Goal: Information Seeking & Learning: Learn about a topic

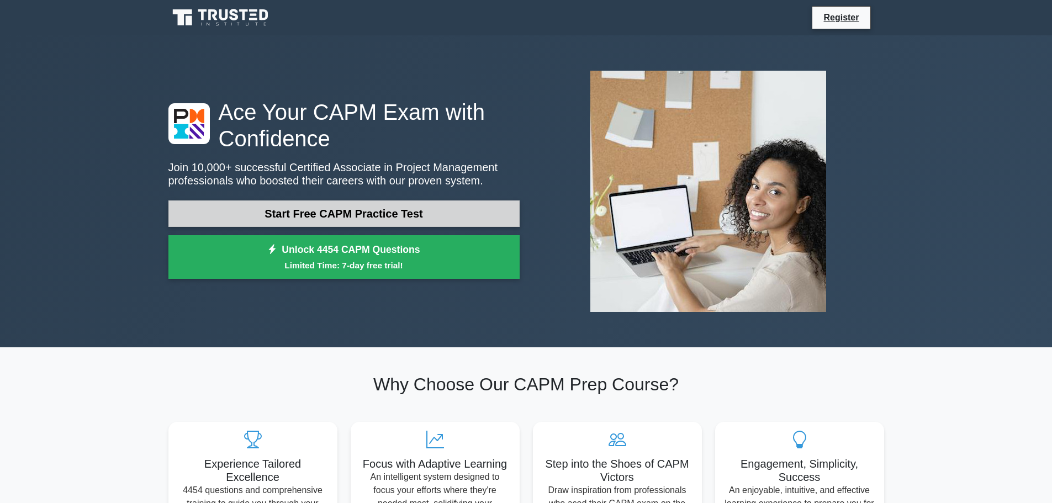
click at [342, 216] on link "Start Free CAPM Practice Test" at bounding box center [343, 213] width 351 height 27
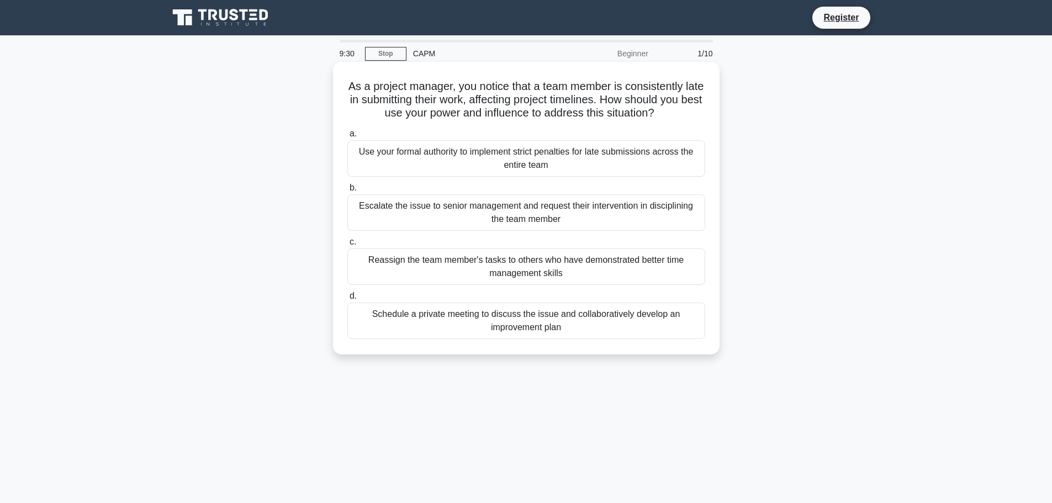
click at [509, 315] on div "Schedule a private meeting to discuss the issue and collaboratively develop an …" at bounding box center [526, 321] width 358 height 36
click at [347, 300] on input "d. Schedule a private meeting to discuss the issue and collaboratively develop …" at bounding box center [347, 296] width 0 height 7
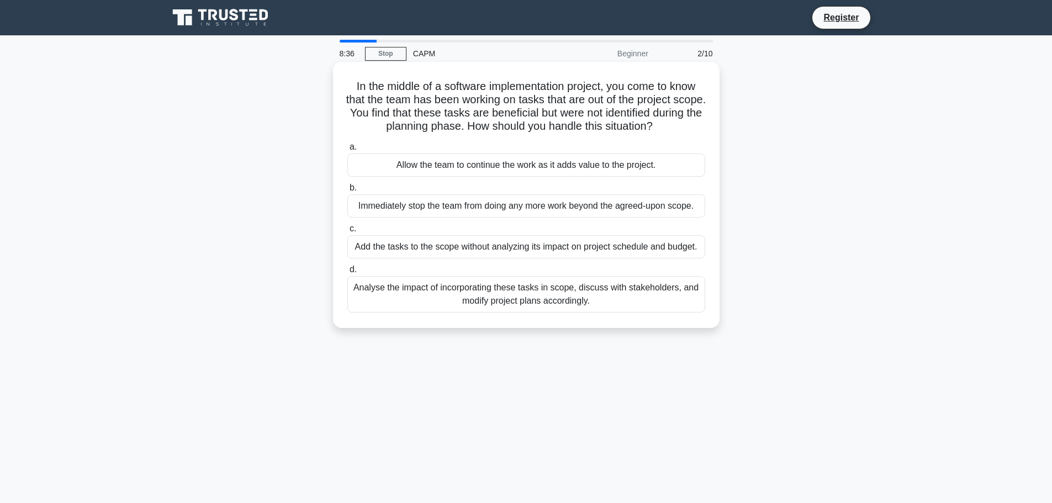
click at [588, 213] on div "Immediately stop the team from doing any more work beyond the agreed-upon scope." at bounding box center [526, 205] width 358 height 23
click at [347, 192] on input "b. Immediately stop the team from doing any more work beyond the agreed-upon sc…" at bounding box center [347, 187] width 0 height 7
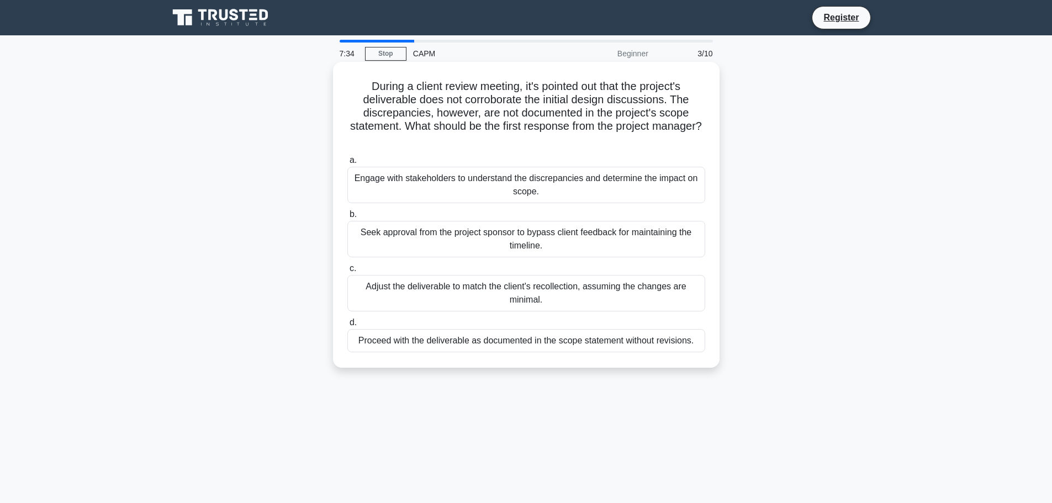
click at [564, 200] on div "Engage with stakeholders to understand the discrepancies and determine the impa…" at bounding box center [526, 185] width 358 height 36
click at [347, 164] on input "a. Engage with stakeholders to understand the discrepancies and determine the i…" at bounding box center [347, 160] width 0 height 7
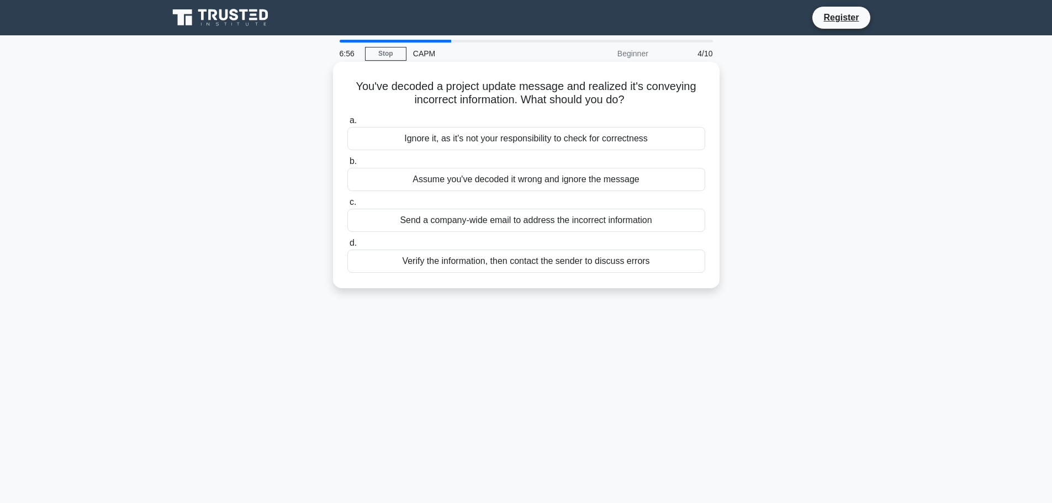
click at [624, 183] on div "Assume you've decoded it wrong and ignore the message" at bounding box center [526, 179] width 358 height 23
click at [347, 165] on input "b. Assume you've decoded it wrong and ignore the message" at bounding box center [347, 161] width 0 height 7
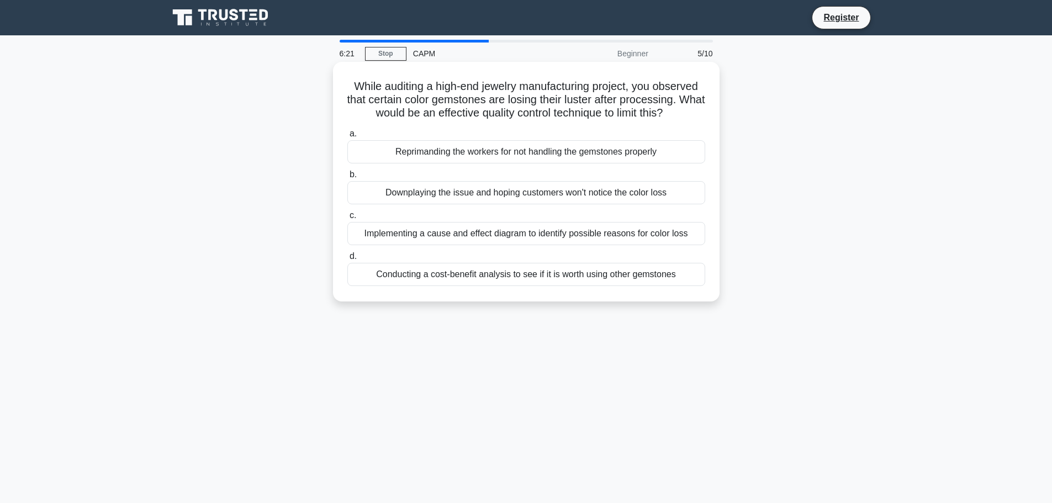
click at [606, 236] on div "Implementing a cause and effect diagram to identify possible reasons for color …" at bounding box center [526, 233] width 358 height 23
click at [347, 219] on input "c. Implementing a cause and effect diagram to identify possible reasons for col…" at bounding box center [347, 215] width 0 height 7
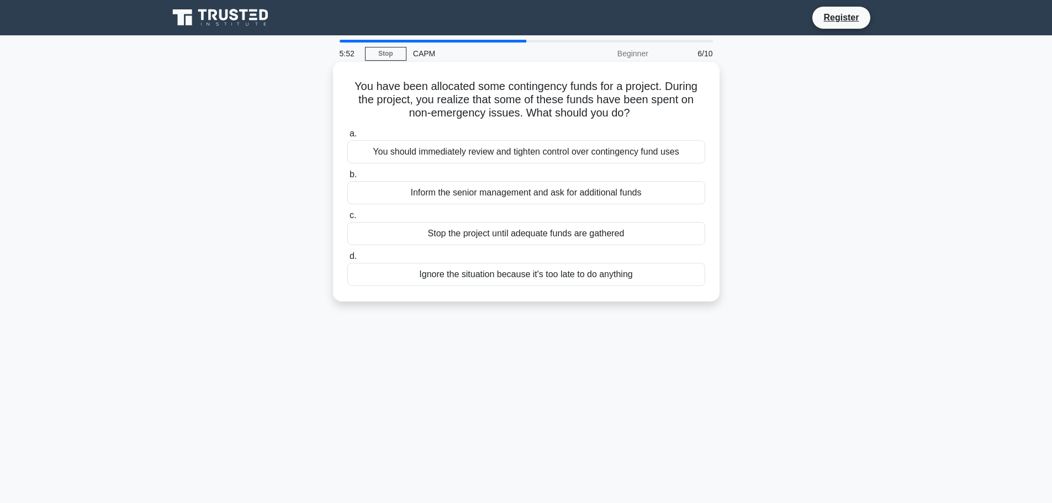
click at [468, 155] on div "You should immediately review and tighten control over contingency fund uses" at bounding box center [526, 151] width 358 height 23
click at [347, 138] on input "a. You should immediately review and tighten control over contingency fund uses" at bounding box center [347, 133] width 0 height 7
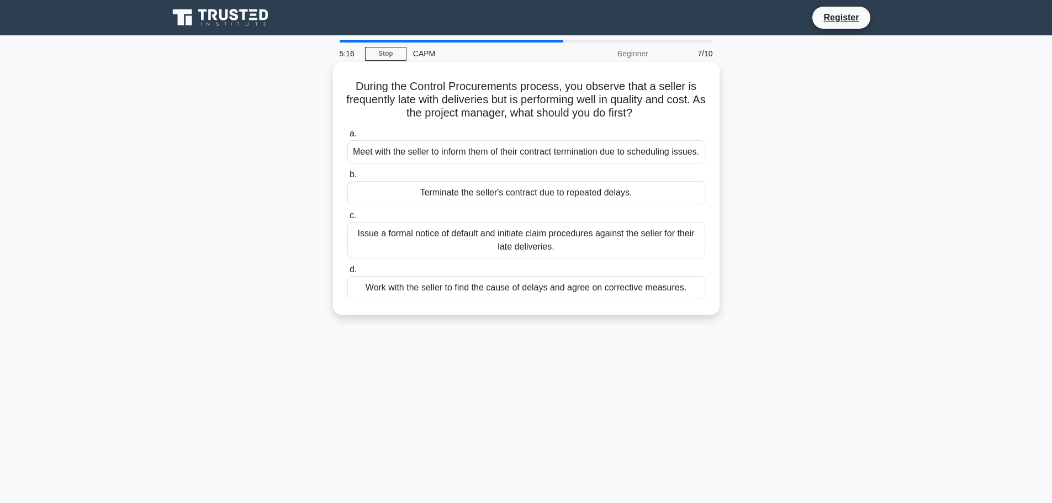
scroll to position [55, 0]
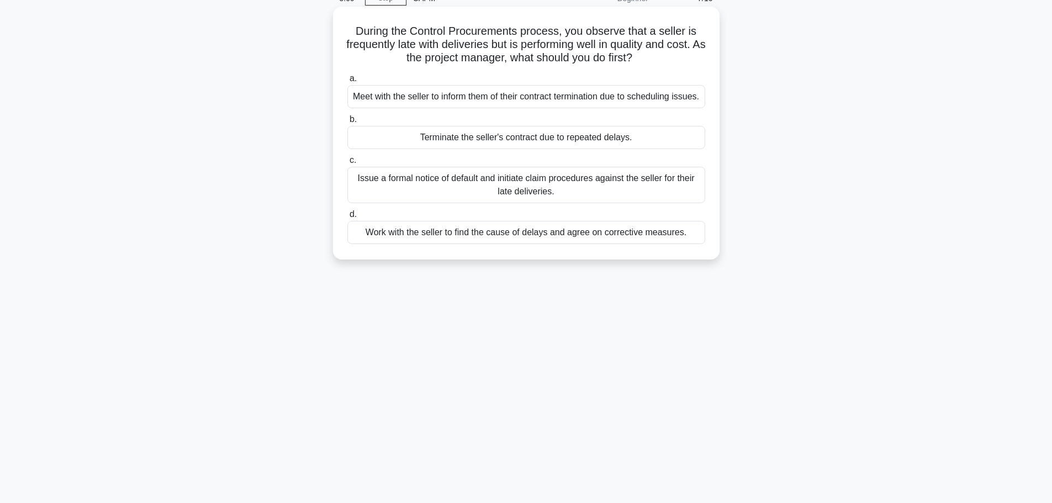
click at [654, 108] on div "Meet with the seller to inform them of their contract termination due to schedu…" at bounding box center [526, 96] width 358 height 23
click at [347, 82] on input "a. Meet with the seller to inform them of their contract termination due to sch…" at bounding box center [347, 78] width 0 height 7
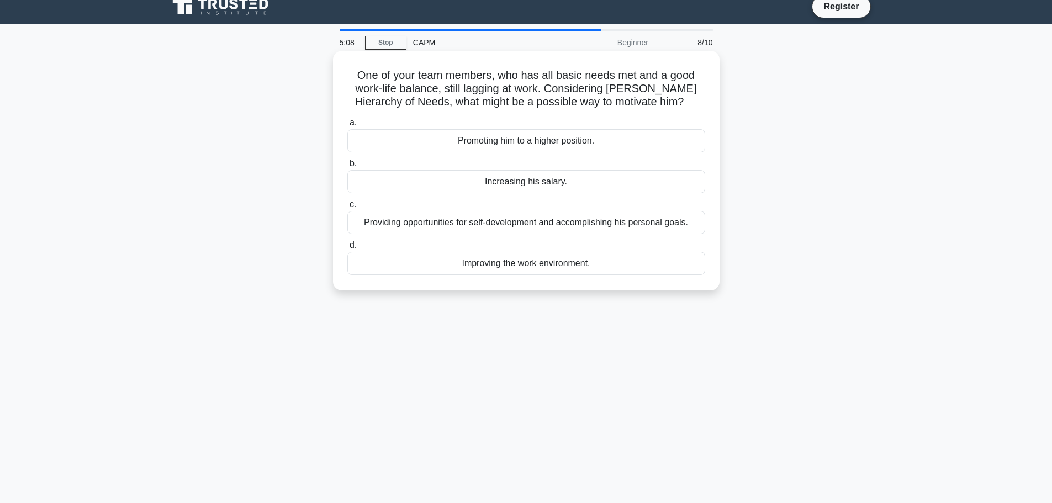
scroll to position [0, 0]
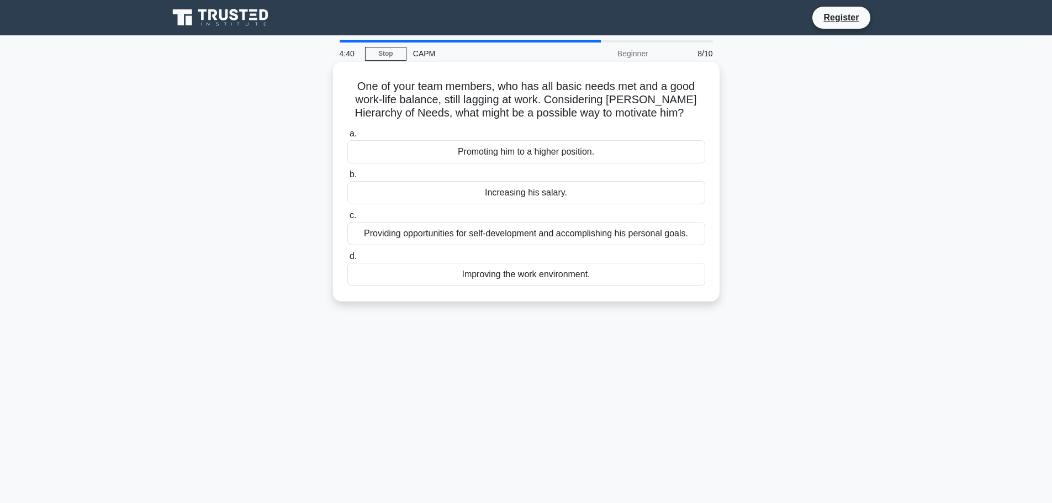
click at [536, 236] on div "Providing opportunities for self-development and accomplishing his personal goa…" at bounding box center [526, 233] width 358 height 23
click at [347, 219] on input "c. Providing opportunities for self-development and accomplishing his personal …" at bounding box center [347, 215] width 0 height 7
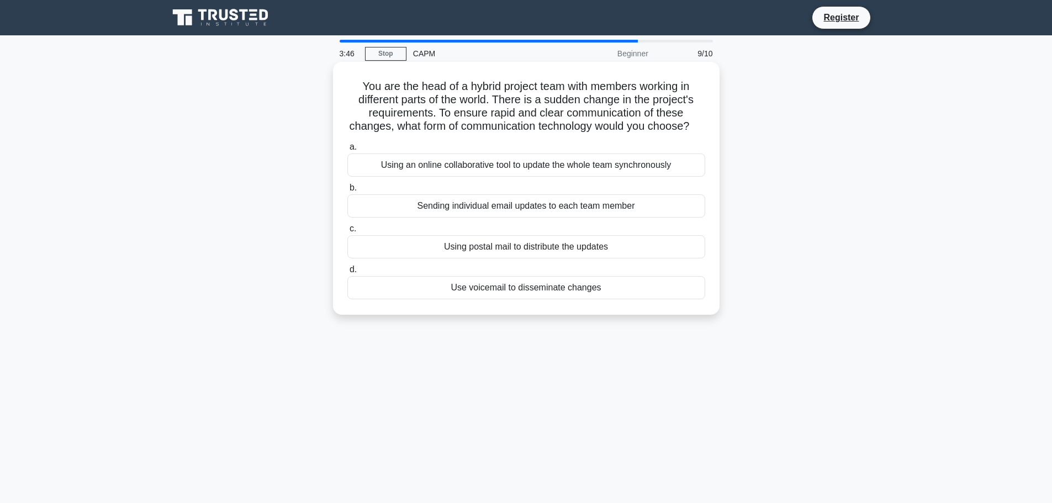
click at [527, 175] on div "Using an online collaborative tool to update the whole team synchronously" at bounding box center [526, 165] width 358 height 23
click at [347, 151] on input "a. Using an online collaborative tool to update the whole team synchronously" at bounding box center [347, 147] width 0 height 7
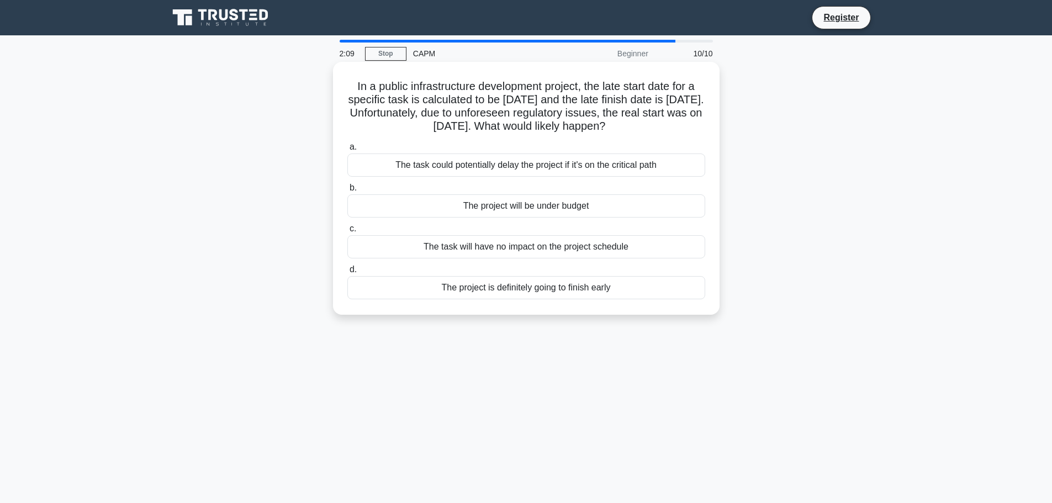
click at [418, 159] on div "The task could potentially delay the project if it's on the critical path" at bounding box center [526, 165] width 358 height 23
click at [347, 151] on input "a. The task could potentially delay the project if it's on the critical path" at bounding box center [347, 147] width 0 height 7
